Goal: Download file/media

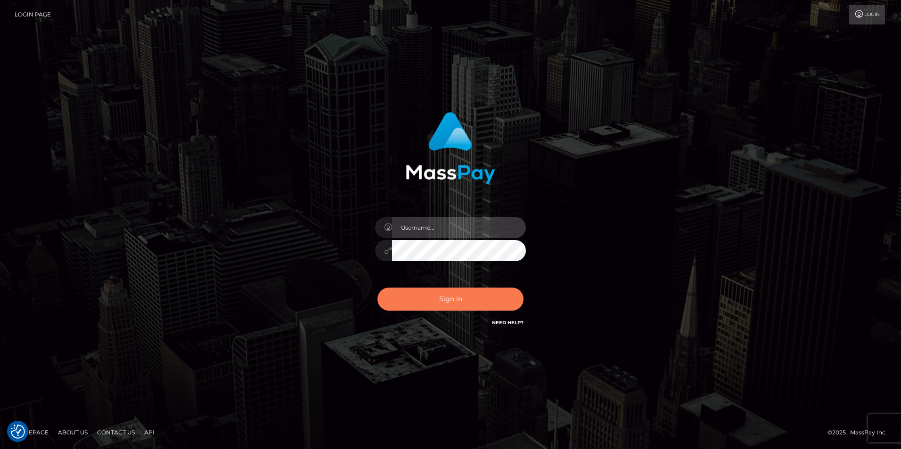
type input "[PERSON_NAME]"
click at [494, 301] on button "Sign in" at bounding box center [450, 299] width 146 height 23
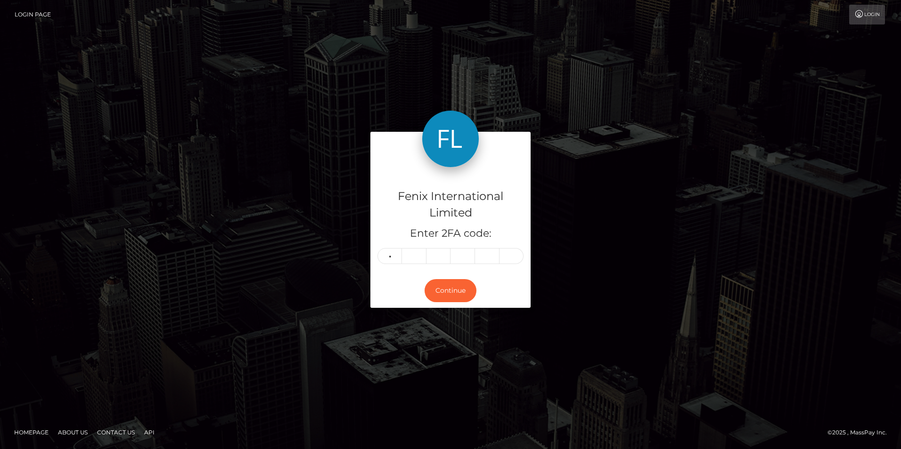
type input "0"
type input "1"
type input "3"
type input "2"
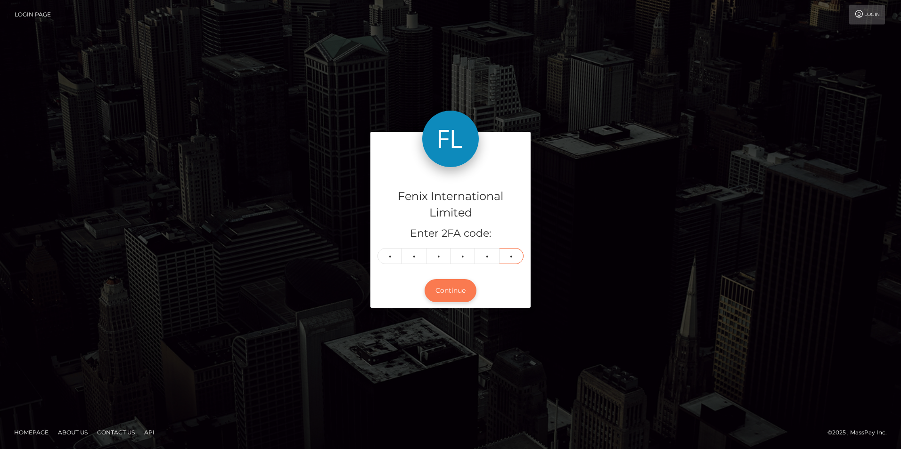
type input "9"
click at [450, 292] on button "Continue" at bounding box center [451, 290] width 52 height 23
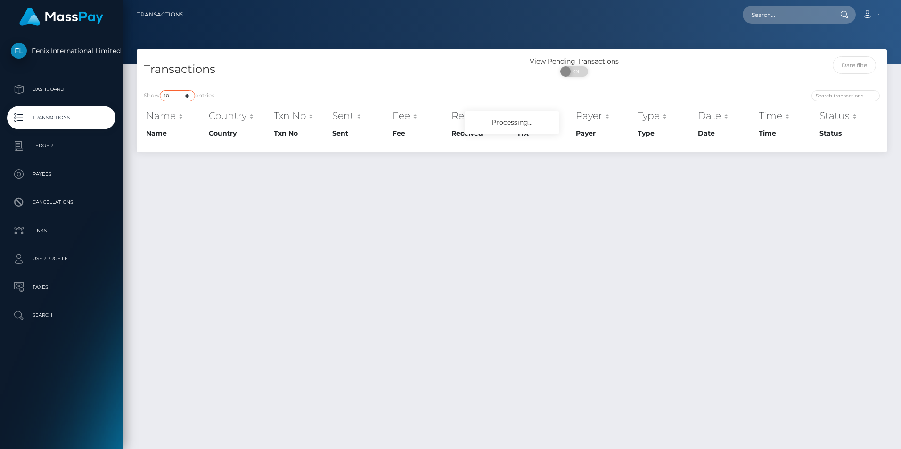
click at [173, 95] on select "10 25 50 100 250 500 1,000 3,500" at bounding box center [177, 95] width 35 height 11
select select "3500"
click at [161, 90] on select "10 25 50 100 250 500 1,000 3,500" at bounding box center [177, 95] width 35 height 11
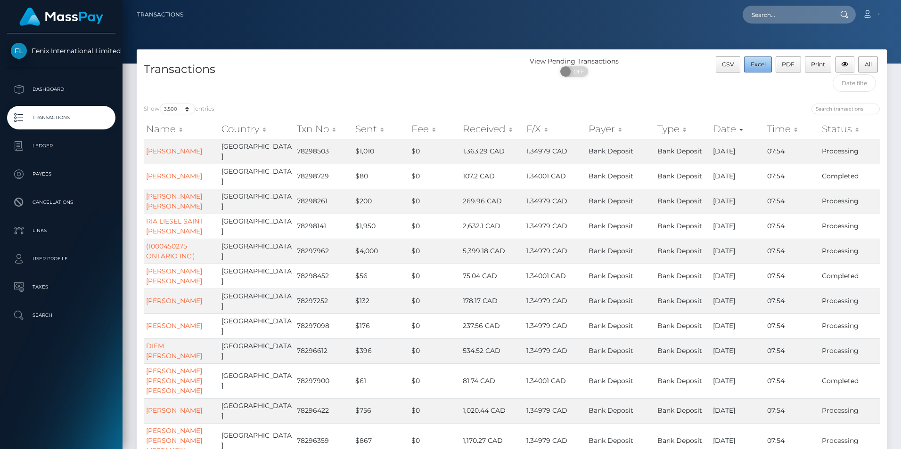
click at [759, 67] on span "Excel" at bounding box center [758, 64] width 15 height 7
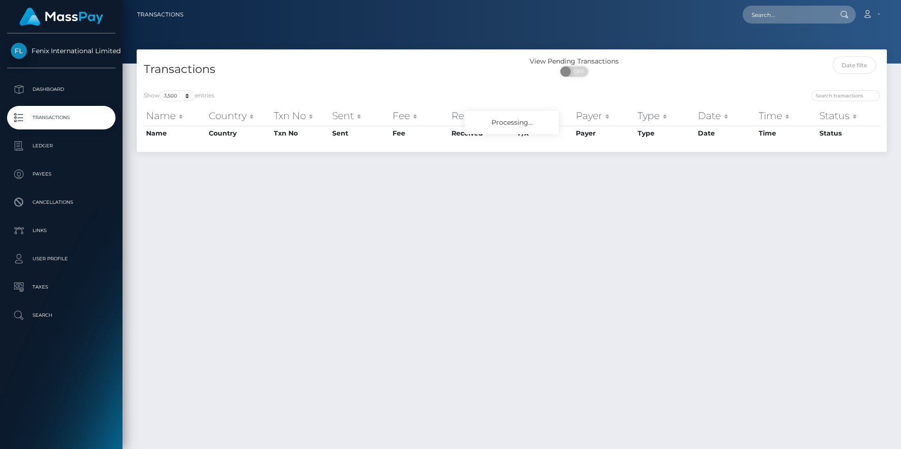
select select "3500"
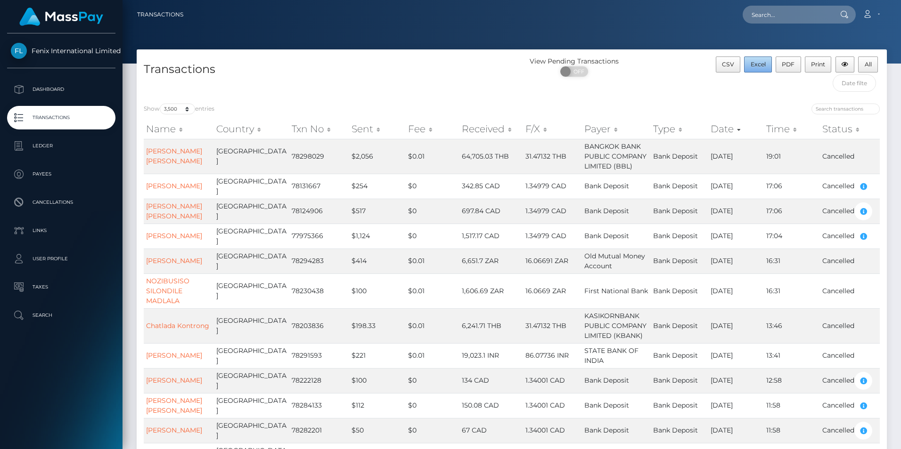
click at [757, 62] on span "Excel" at bounding box center [758, 64] width 15 height 7
